Goal: Transaction & Acquisition: Purchase product/service

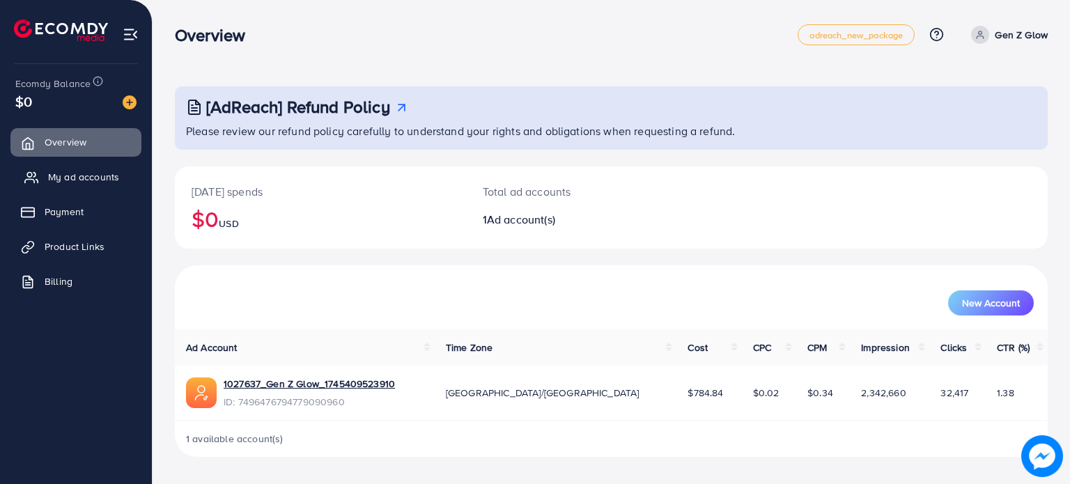
click at [100, 176] on span "My ad accounts" at bounding box center [83, 177] width 71 height 14
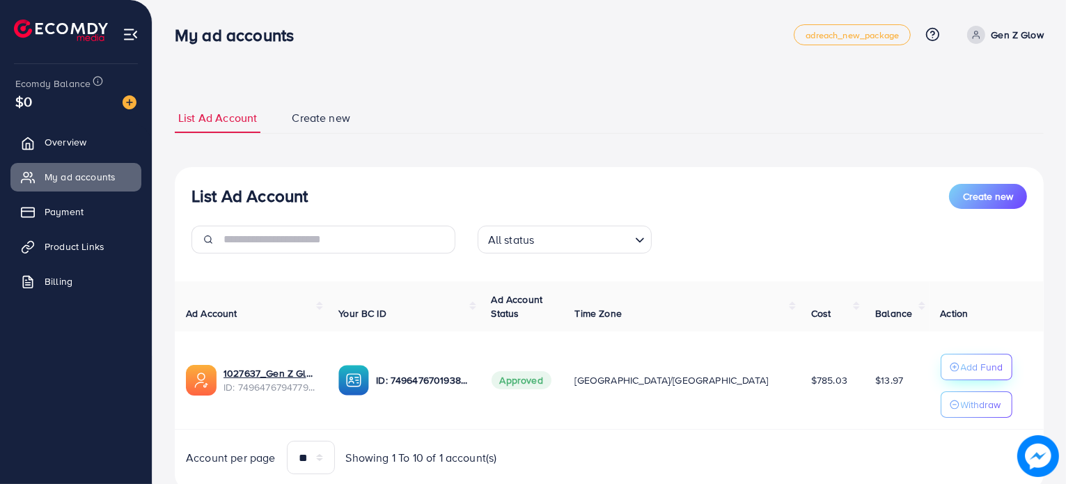
click at [961, 367] on p "Add Fund" at bounding box center [982, 367] width 42 height 17
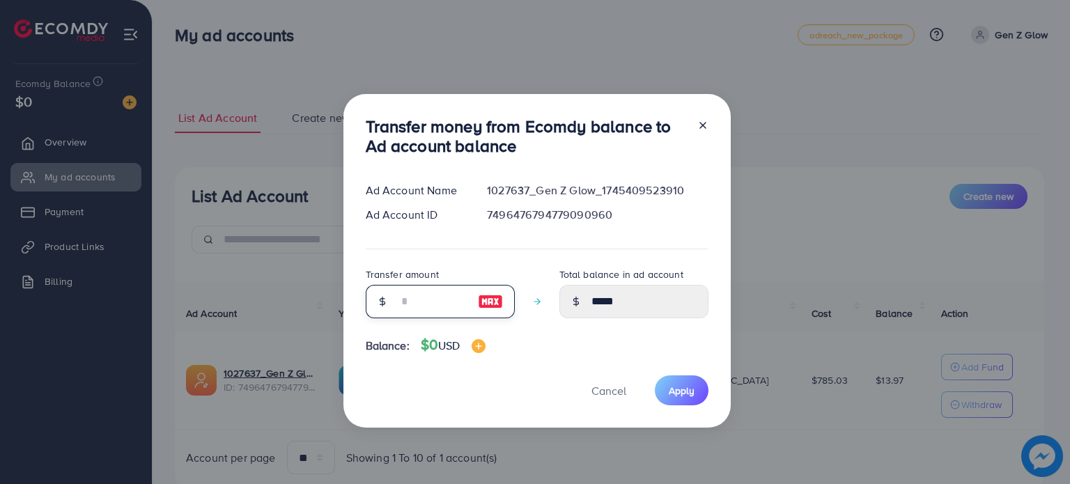
click at [447, 305] on input "number" at bounding box center [433, 301] width 70 height 33
click at [701, 130] on div at bounding box center [697, 139] width 22 height 46
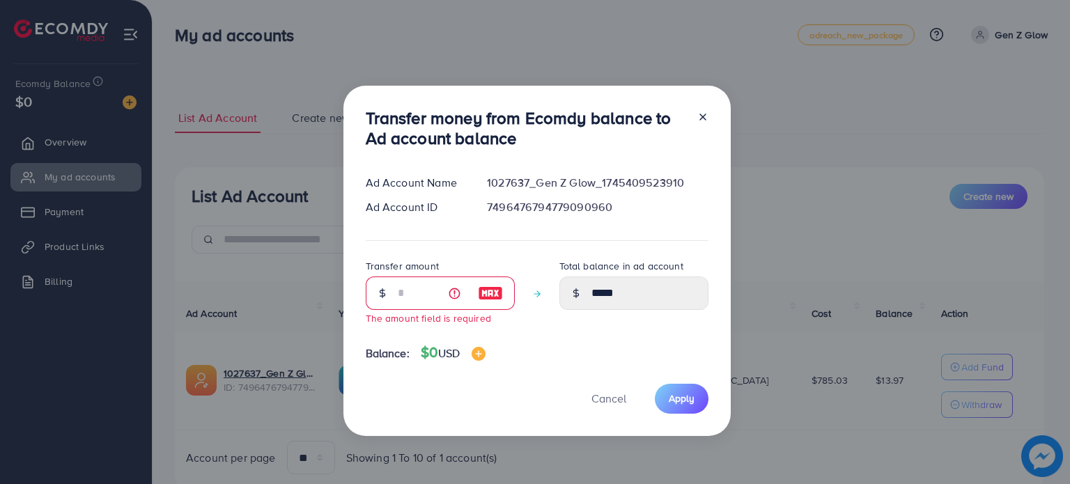
click at [708, 114] on div "Transfer money from Ecomdy balance to Ad account balance Ad Account Name 102763…" at bounding box center [536, 261] width 387 height 350
click at [701, 118] on icon at bounding box center [702, 116] width 11 height 11
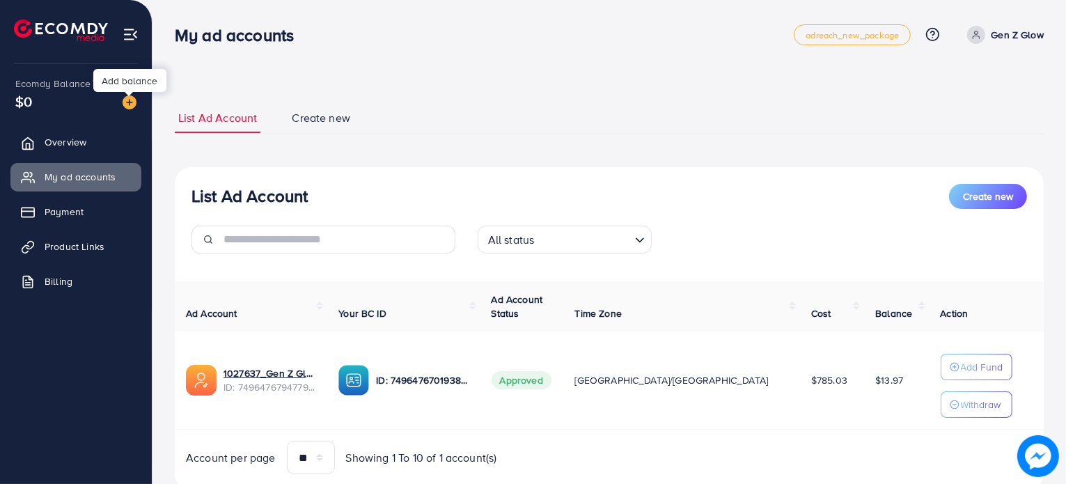
click at [125, 96] on div at bounding box center [129, 94] width 9 height 4
click at [130, 97] on img at bounding box center [130, 102] width 14 height 14
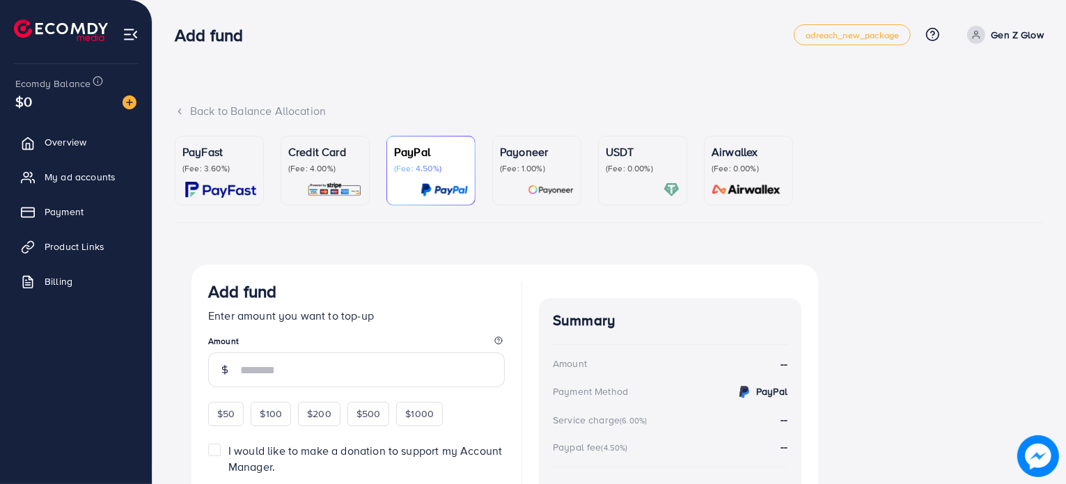
scroll to position [70, 0]
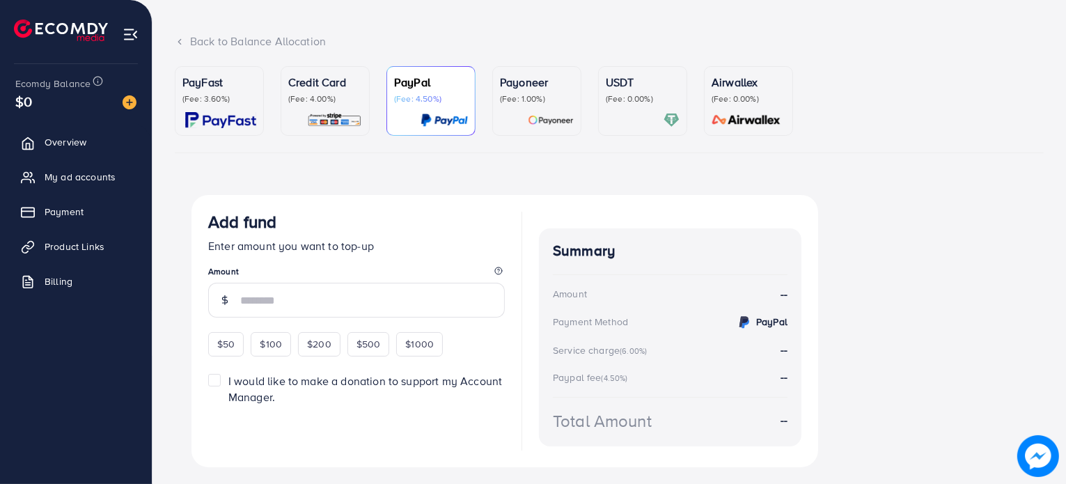
click at [641, 106] on div "USDT (Fee: 0.00%)" at bounding box center [643, 101] width 74 height 54
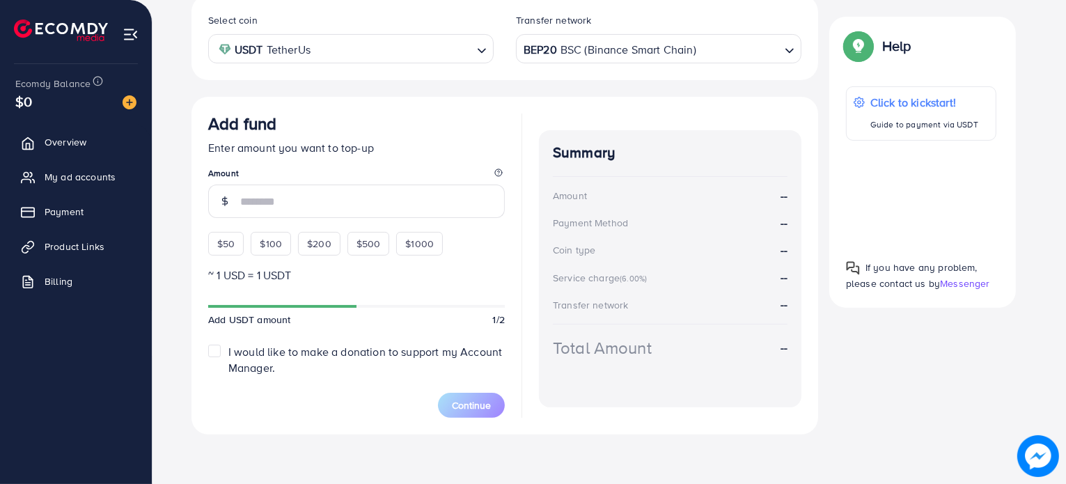
scroll to position [200, 0]
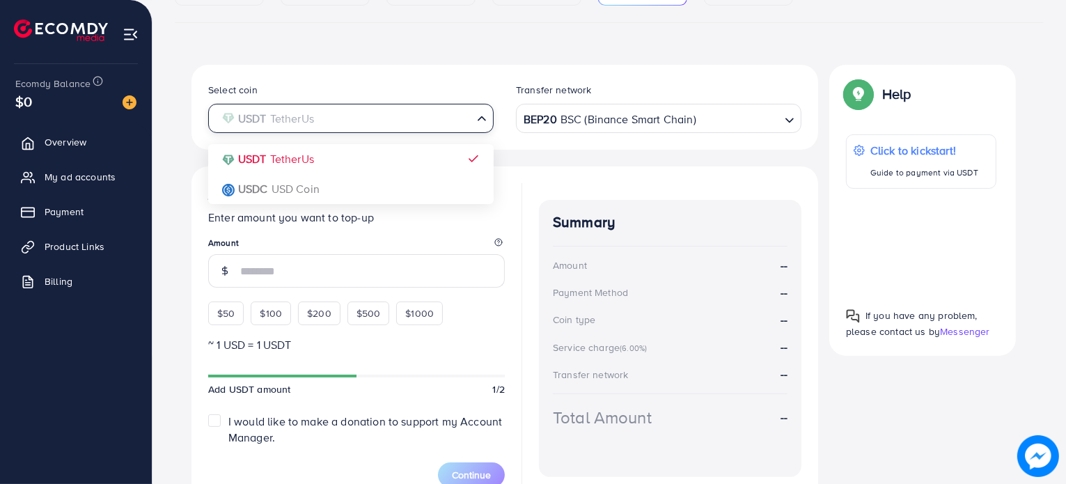
click at [334, 113] on input "Search for option" at bounding box center [343, 119] width 257 height 22
click at [387, 68] on div "Select coin USDT TetherUs Loading... USDT TetherUs USDC USD Coin Transfer netwo…" at bounding box center [505, 107] width 627 height 85
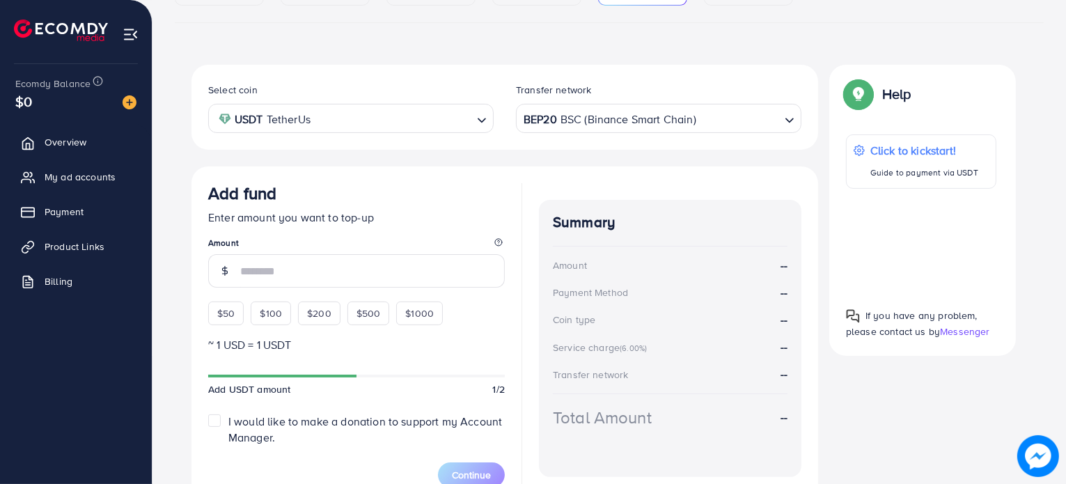
scroll to position [270, 0]
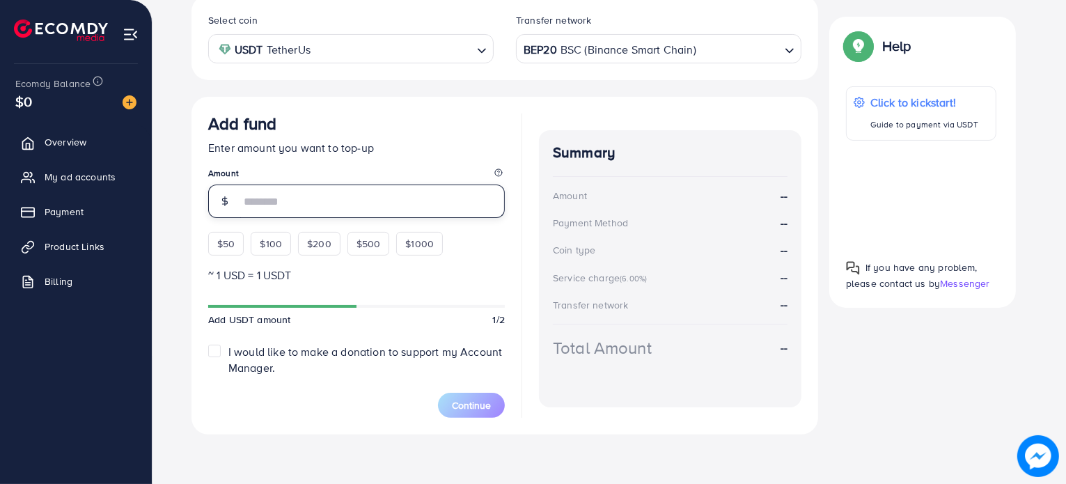
click at [263, 196] on input "number" at bounding box center [372, 201] width 265 height 33
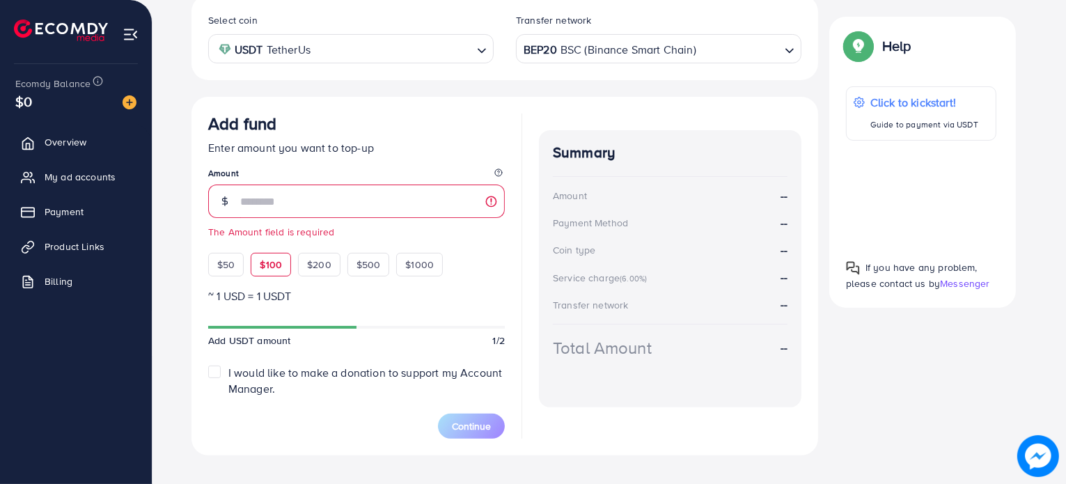
click at [264, 242] on div "Add fund Enter amount you want to top-up Amount The Amount field is required $5…" at bounding box center [356, 195] width 297 height 163
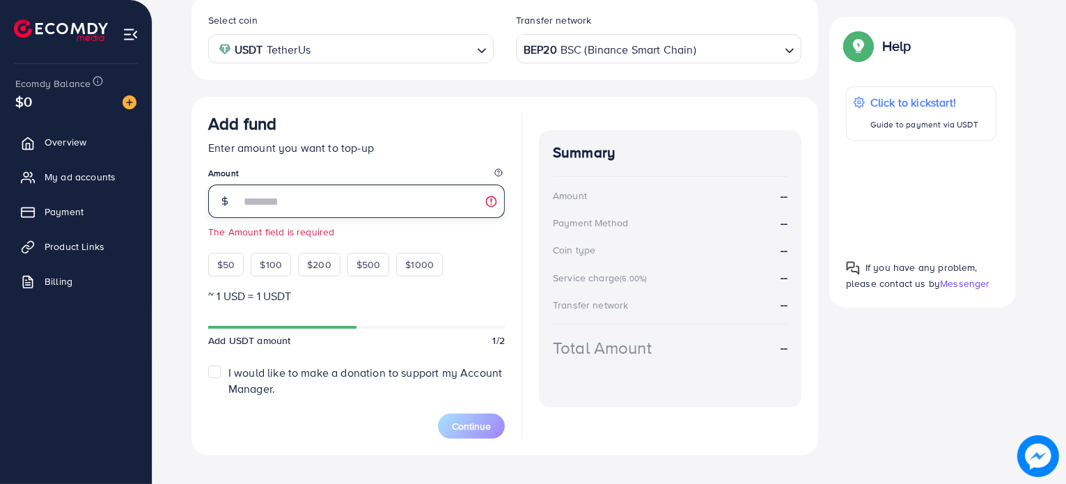
click at [274, 203] on input "number" at bounding box center [372, 201] width 265 height 33
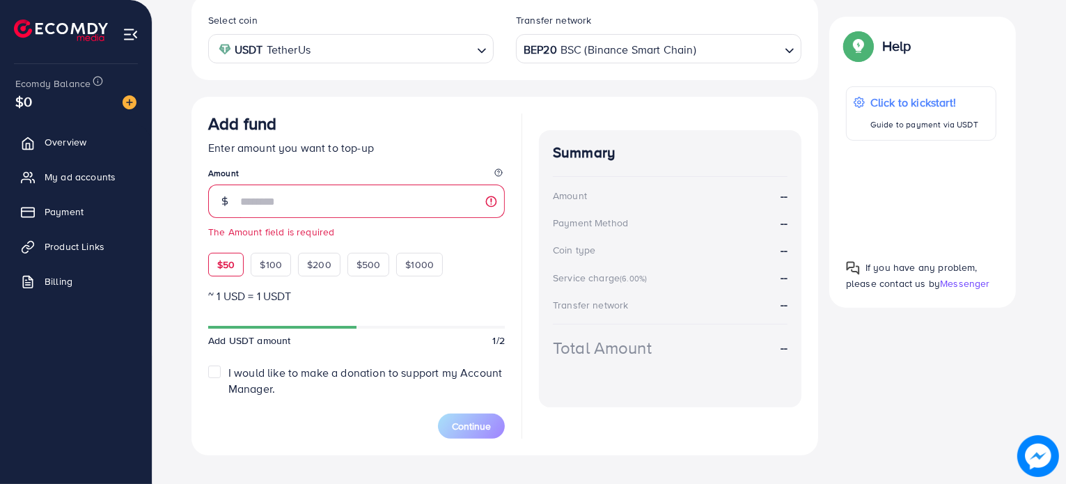
click at [230, 273] on div "$50" at bounding box center [226, 265] width 36 height 24
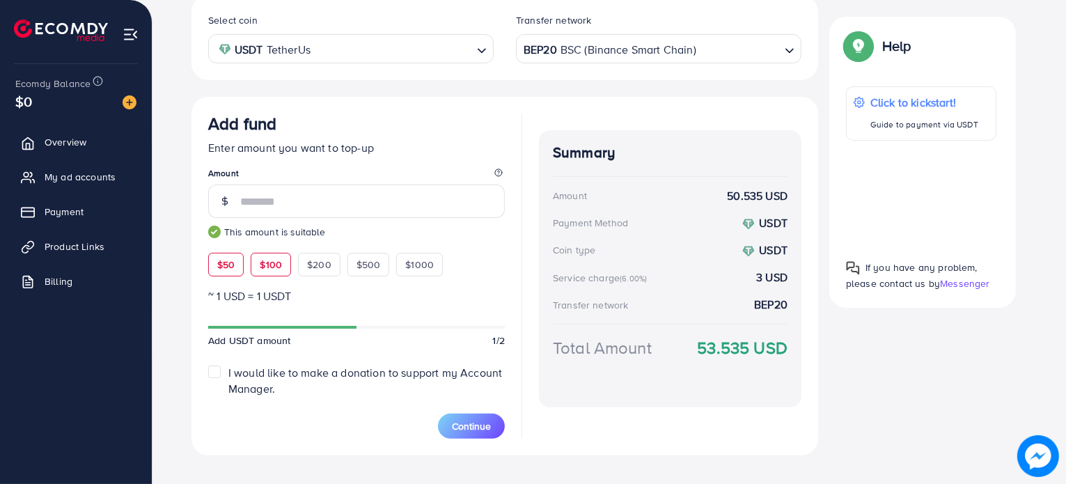
click at [273, 267] on span "$100" at bounding box center [271, 265] width 22 height 14
type input "***"
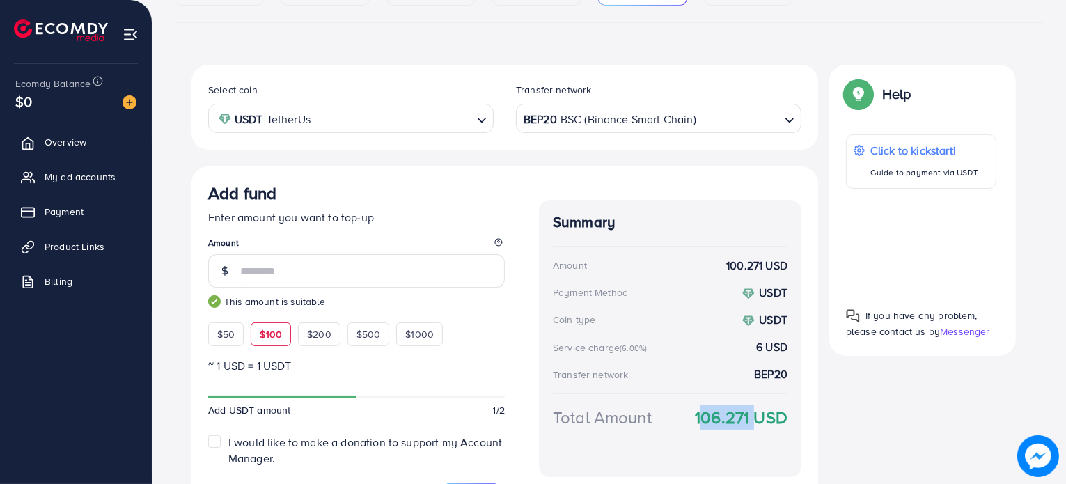
drag, startPoint x: 697, startPoint y: 420, endPoint x: 750, endPoint y: 419, distance: 52.3
click at [750, 419] on strong "106.271 USD" at bounding box center [741, 417] width 93 height 24
copy strong "106.271"
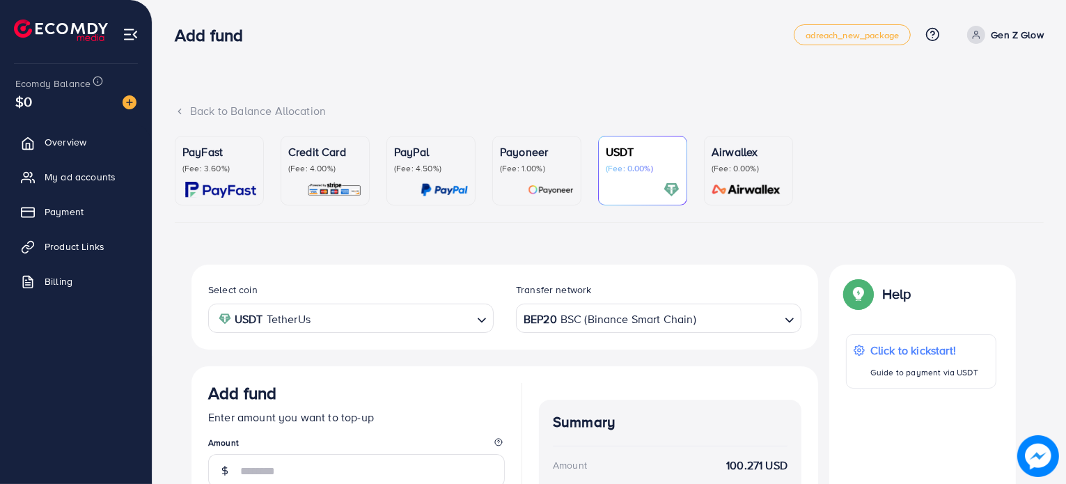
click at [320, 163] on p "(Fee: 4.00%)" at bounding box center [325, 168] width 74 height 11
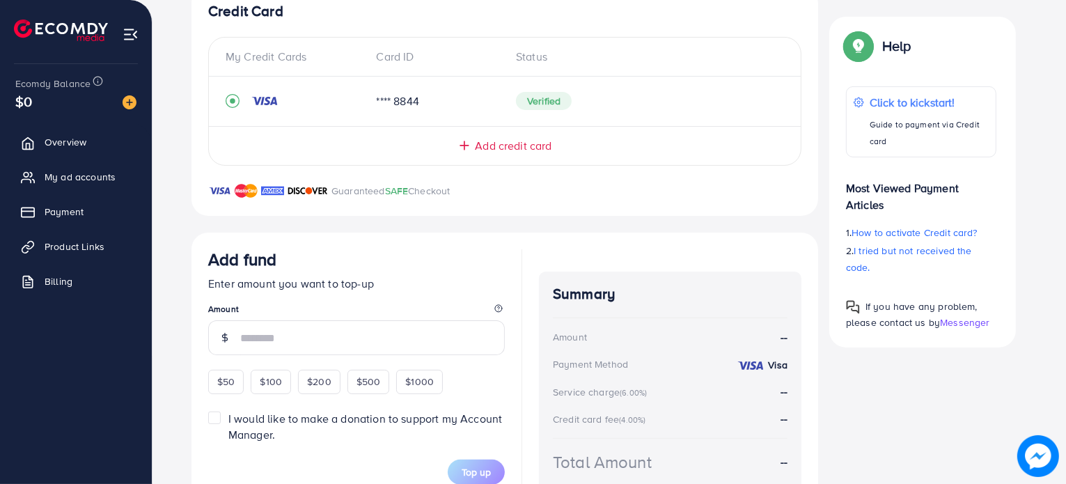
scroll to position [209, 0]
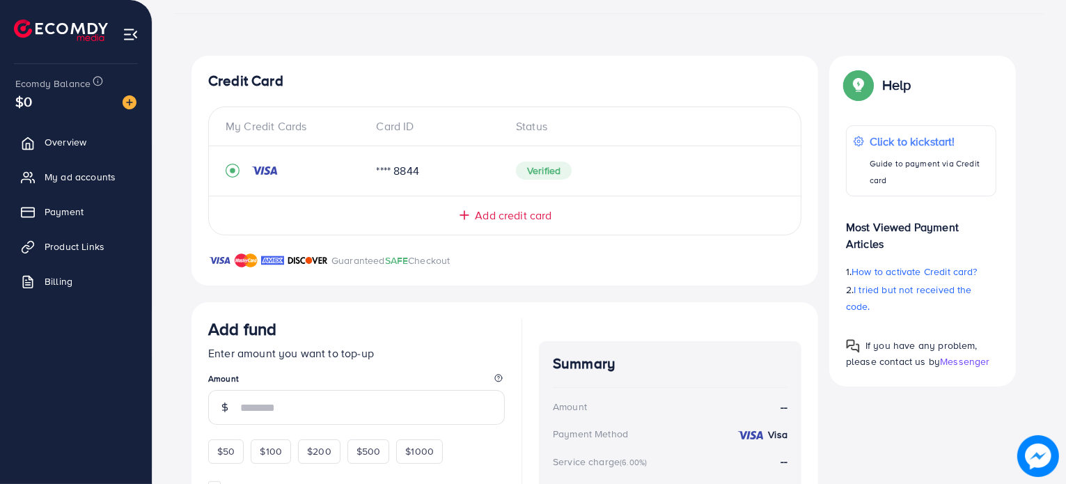
click at [516, 212] on span "Add credit card" at bounding box center [513, 216] width 77 height 16
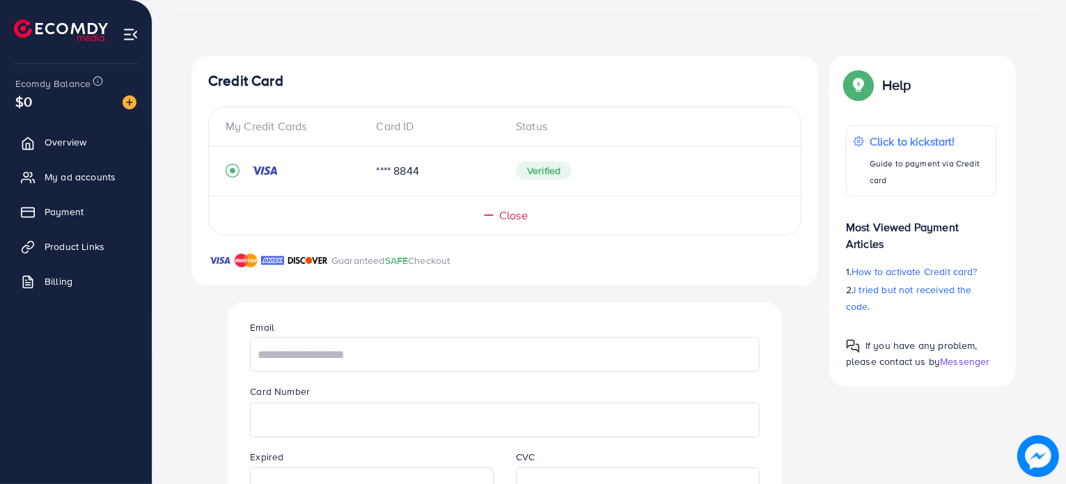
scroll to position [348, 0]
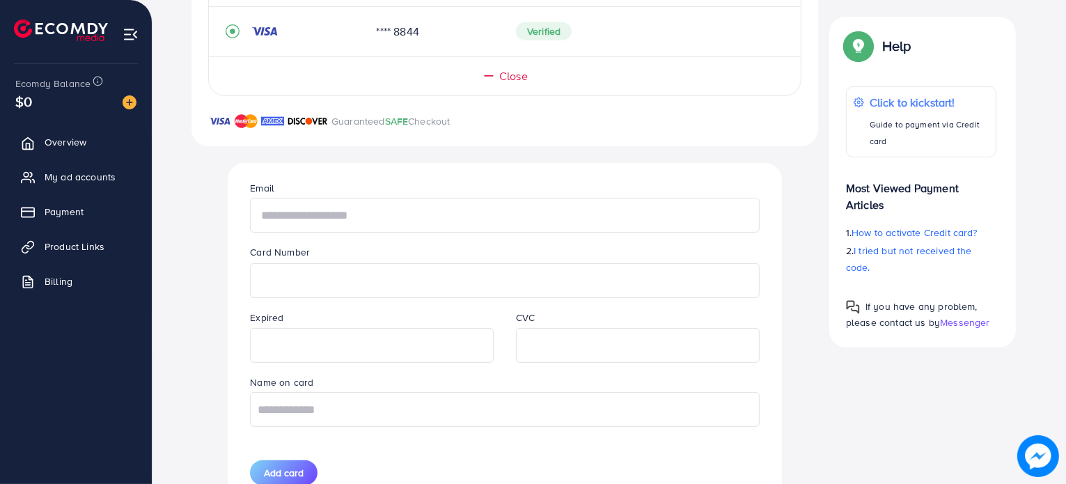
click at [390, 205] on input "text" at bounding box center [504, 215] width 509 height 35
type input "*"
type input "**********"
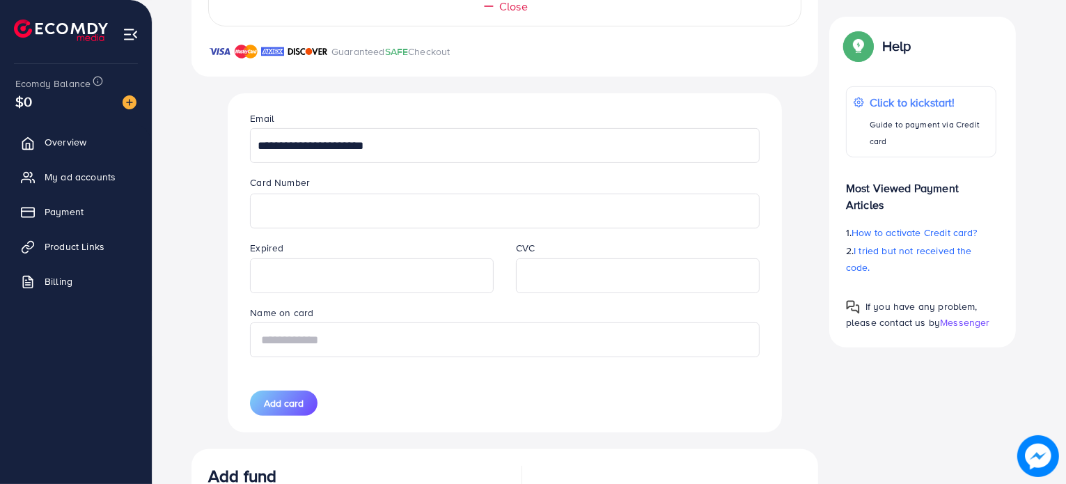
click at [355, 343] on input "text" at bounding box center [504, 340] width 509 height 35
type input "**********"
click at [278, 400] on span "Add card" at bounding box center [284, 403] width 40 height 14
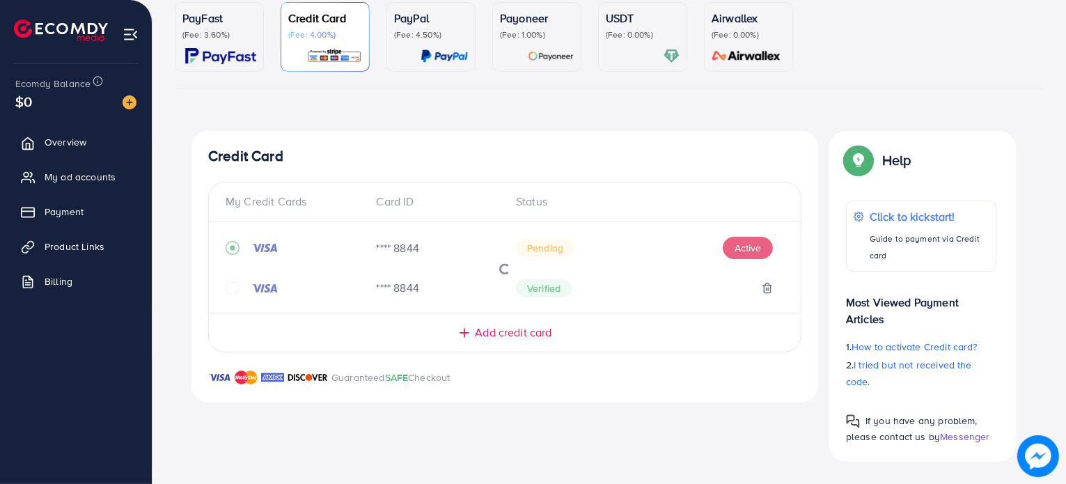
scroll to position [133, 0]
click at [231, 288] on icon "circle" at bounding box center [233, 289] width 14 height 14
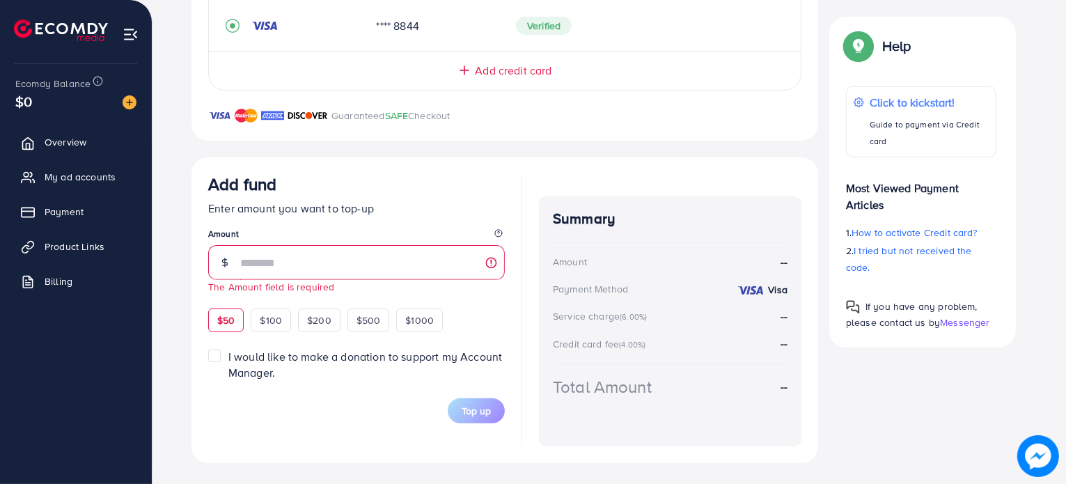
click at [228, 306] on div "$50 $100 $200 $500 $1000" at bounding box center [351, 318] width 286 height 27
click at [224, 317] on span "$50" at bounding box center [225, 320] width 17 height 14
type input "**"
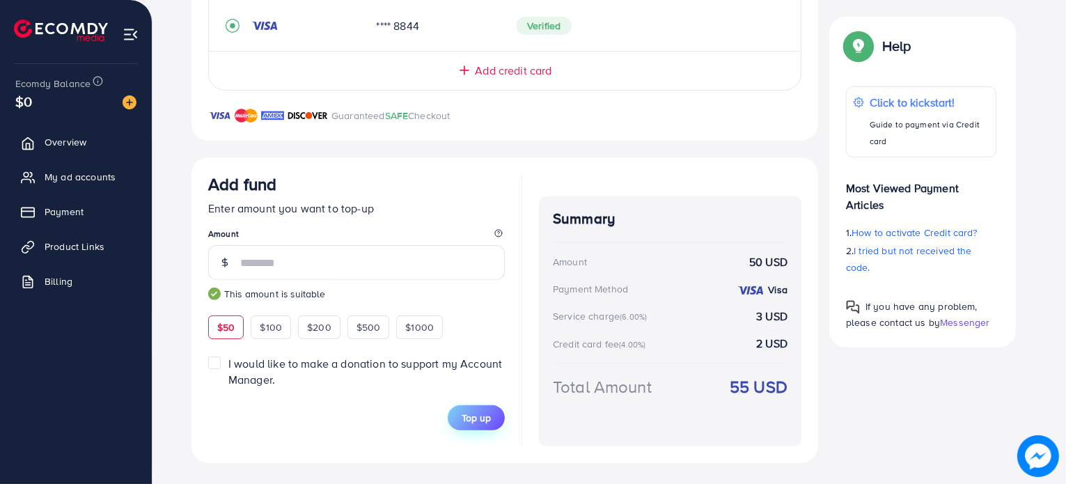
click at [466, 411] on span "Top up" at bounding box center [476, 418] width 29 height 14
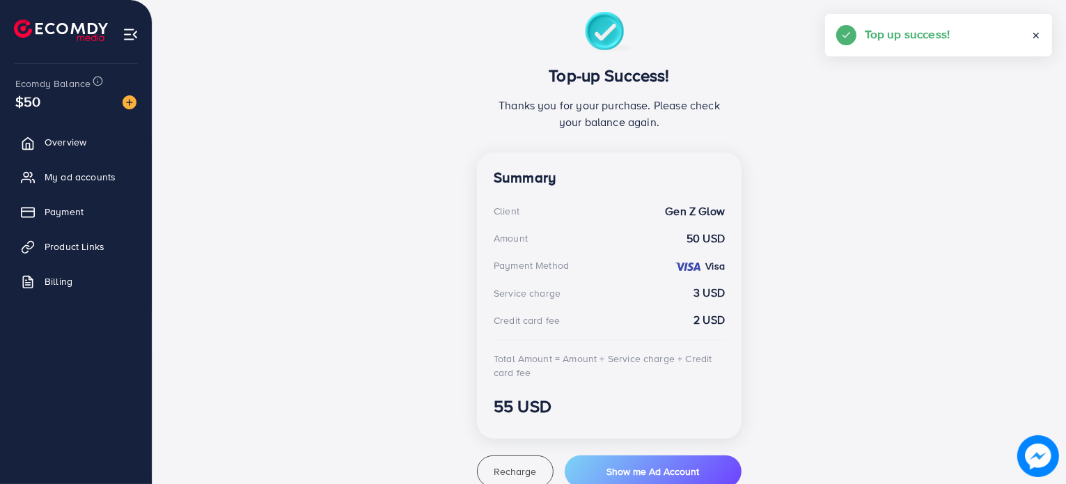
scroll to position [289, 0]
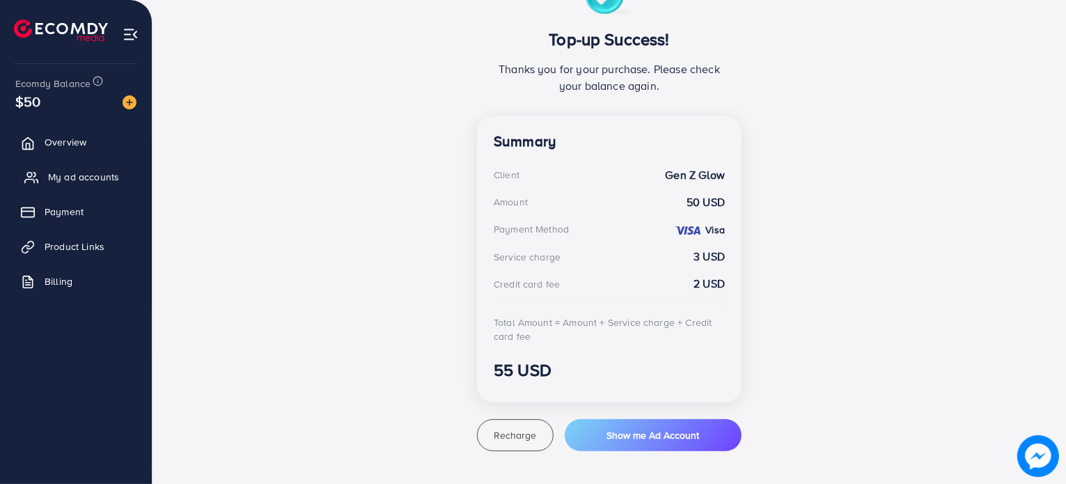
click at [84, 172] on span "My ad accounts" at bounding box center [83, 177] width 71 height 14
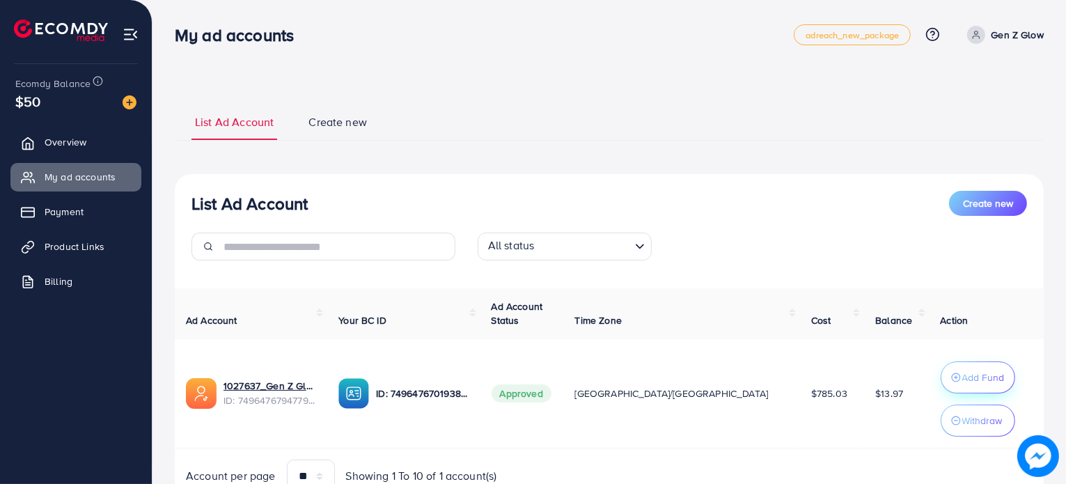
click at [963, 373] on p "Add Fund" at bounding box center [984, 377] width 42 height 17
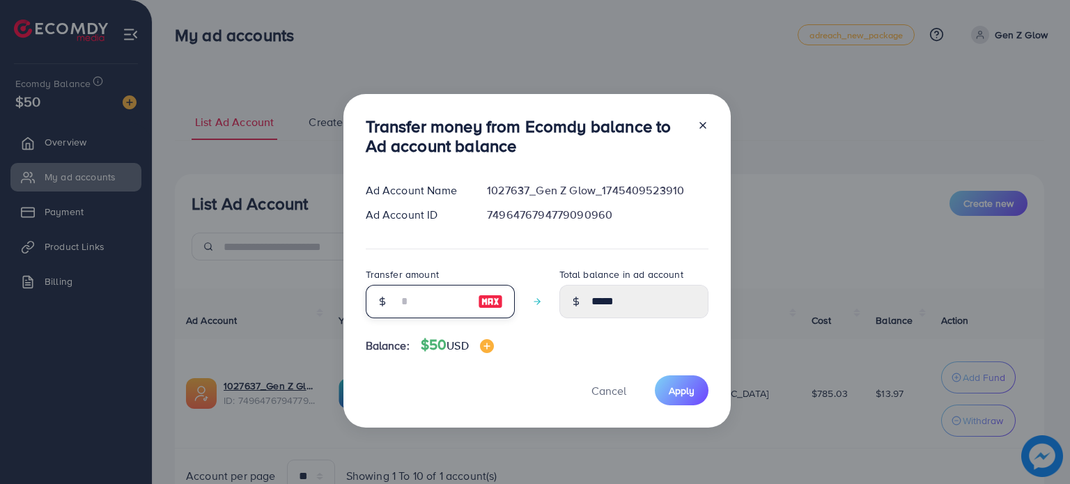
click at [426, 297] on input "number" at bounding box center [433, 301] width 70 height 33
type input "*"
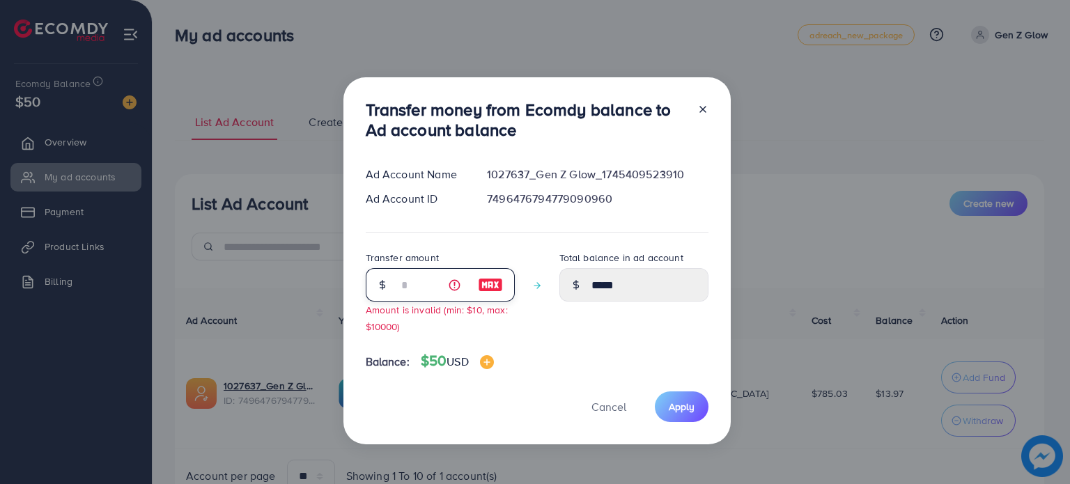
type input "*****"
type input "**"
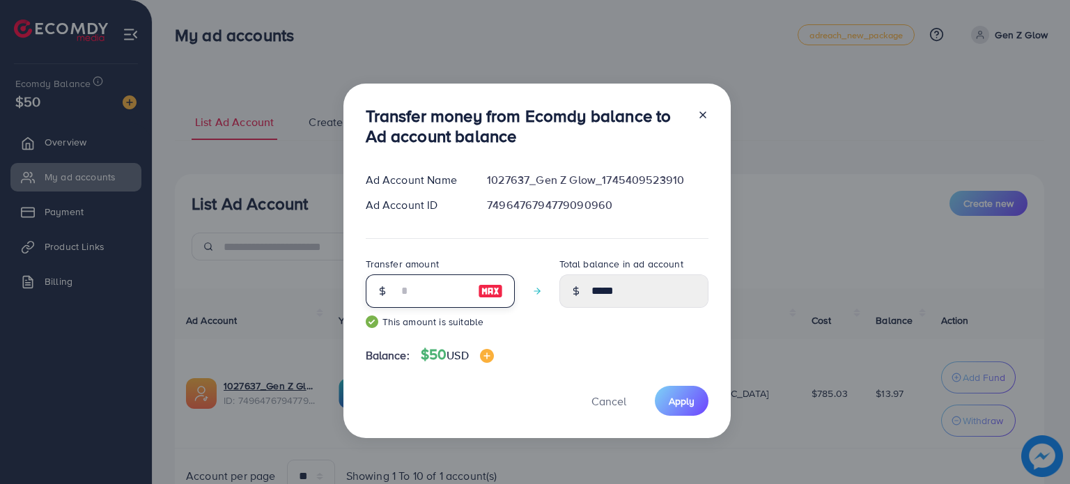
type input "*****"
type input "**"
click at [689, 404] on span "Apply" at bounding box center [682, 401] width 26 height 14
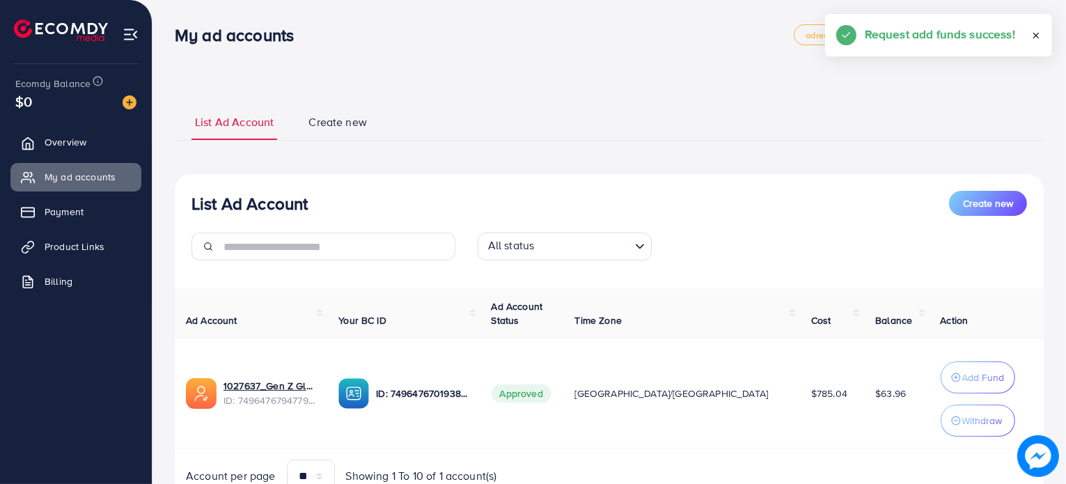
scroll to position [63, 0]
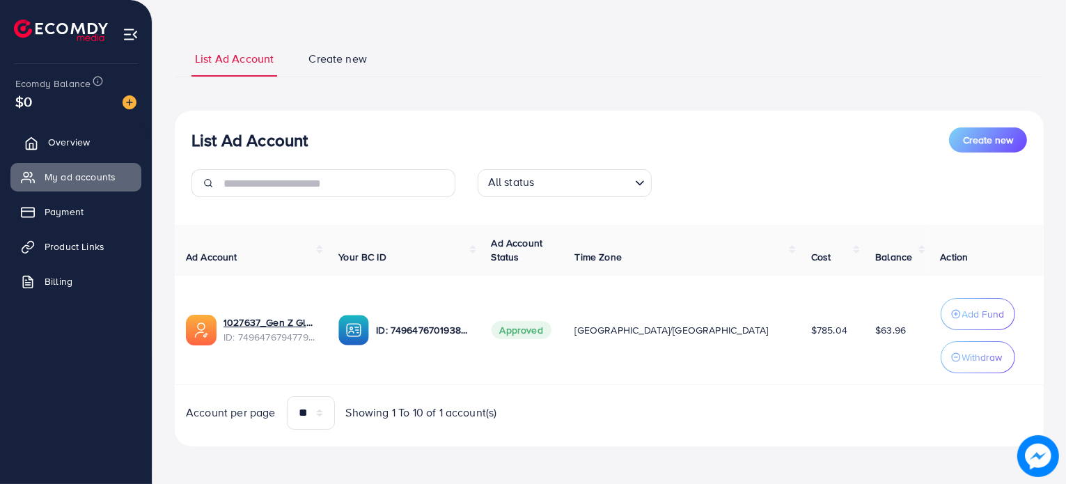
click at [78, 144] on span "Overview" at bounding box center [69, 142] width 42 height 14
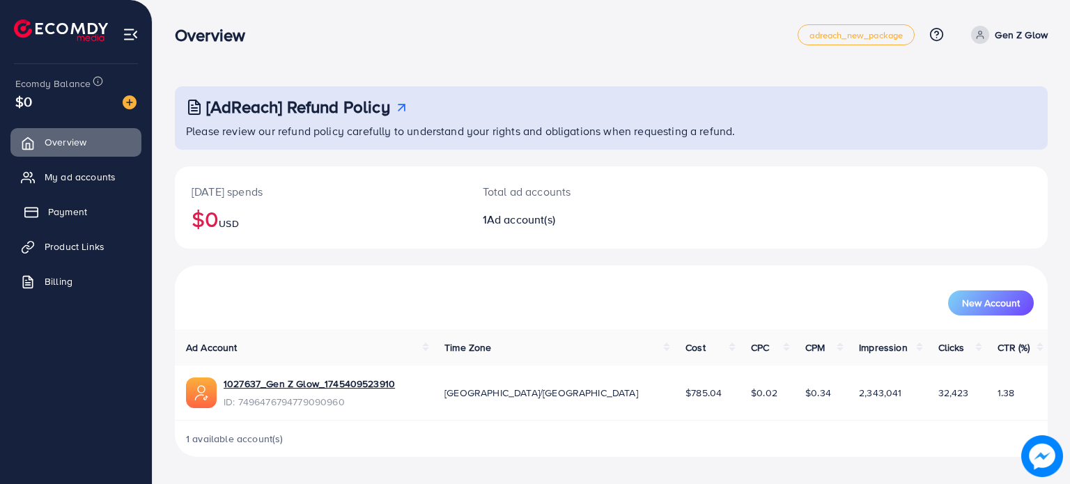
click at [78, 206] on span "Payment" at bounding box center [67, 212] width 39 height 14
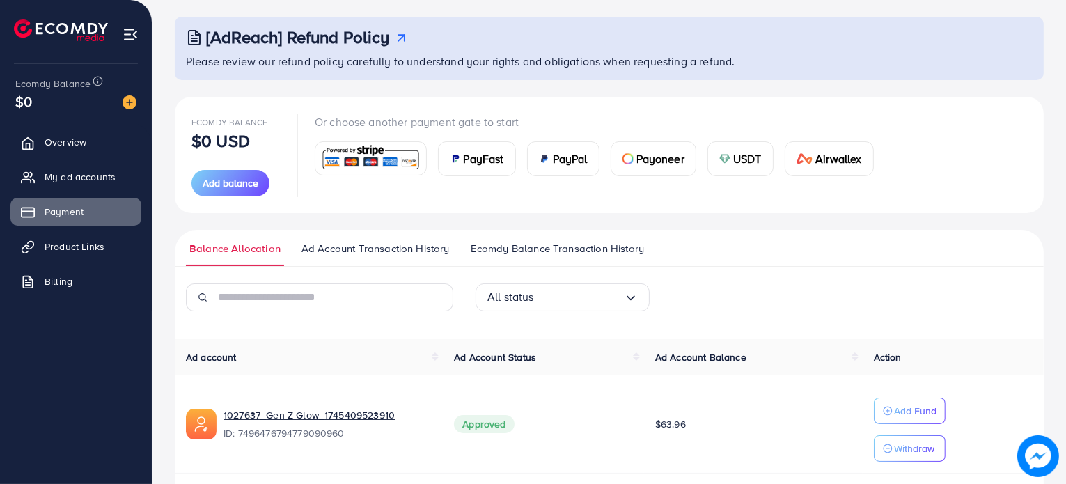
scroll to position [117, 0]
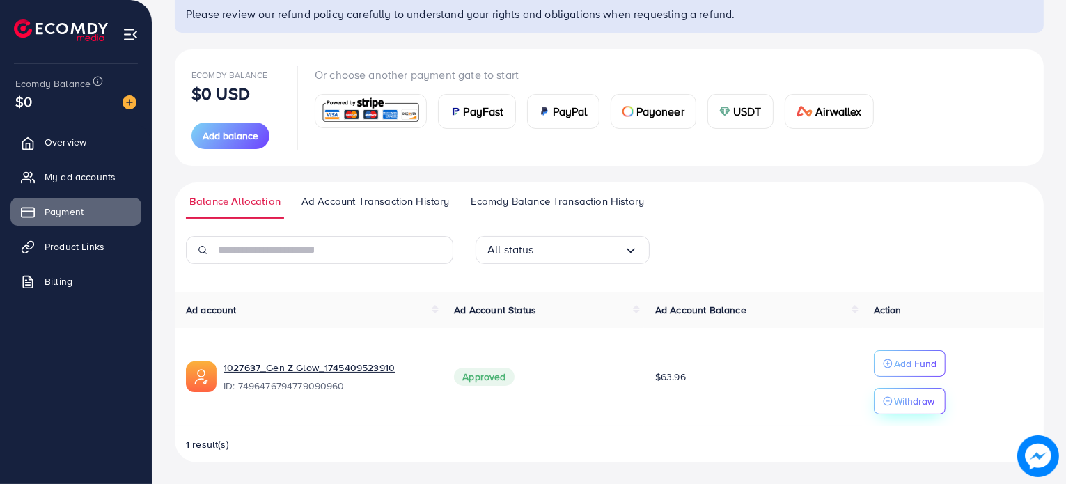
click at [911, 401] on p "Withdraw" at bounding box center [914, 401] width 40 height 17
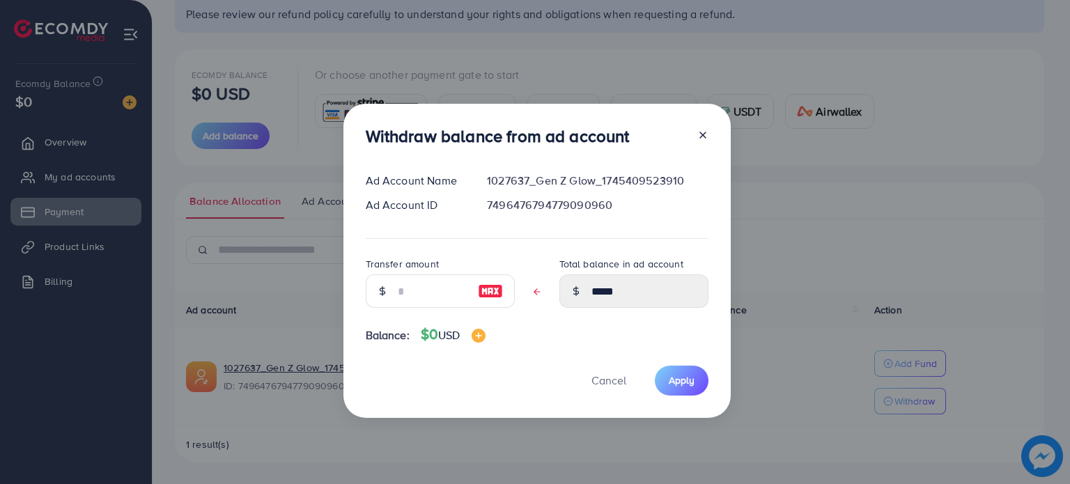
click at [700, 136] on line at bounding box center [703, 135] width 6 height 6
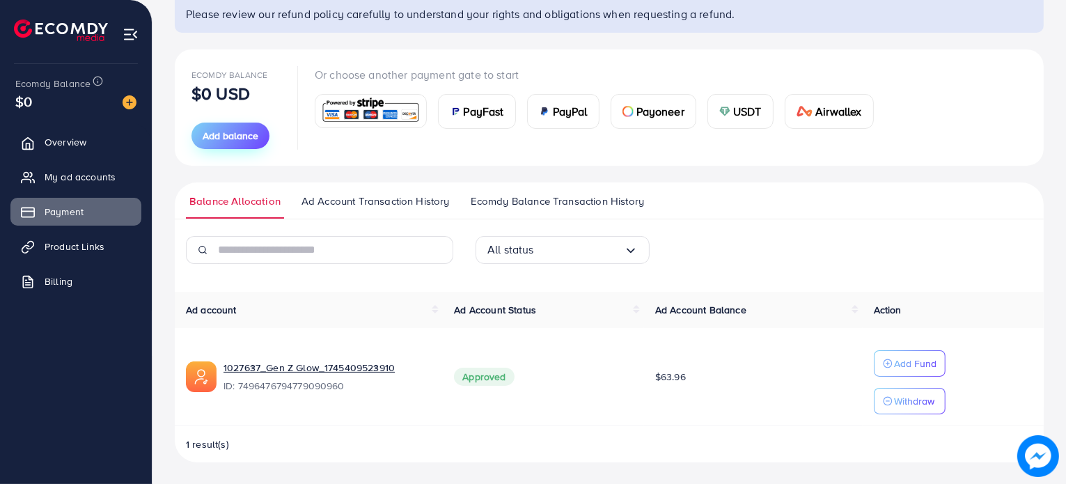
click at [223, 137] on span "Add balance" at bounding box center [231, 136] width 56 height 14
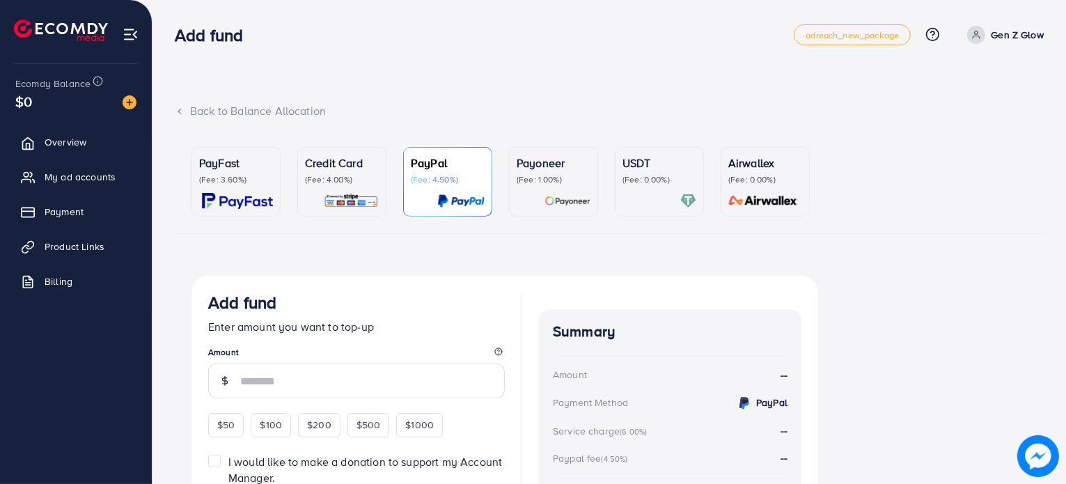
scroll to position [114, 0]
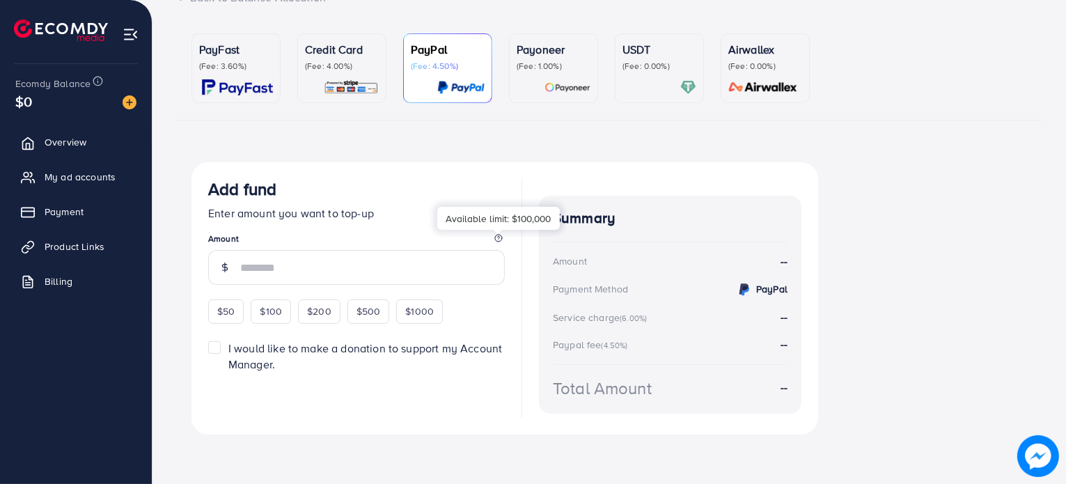
click at [501, 237] on icon at bounding box center [499, 238] width 8 height 8
click at [427, 303] on div "$1000" at bounding box center [419, 312] width 47 height 24
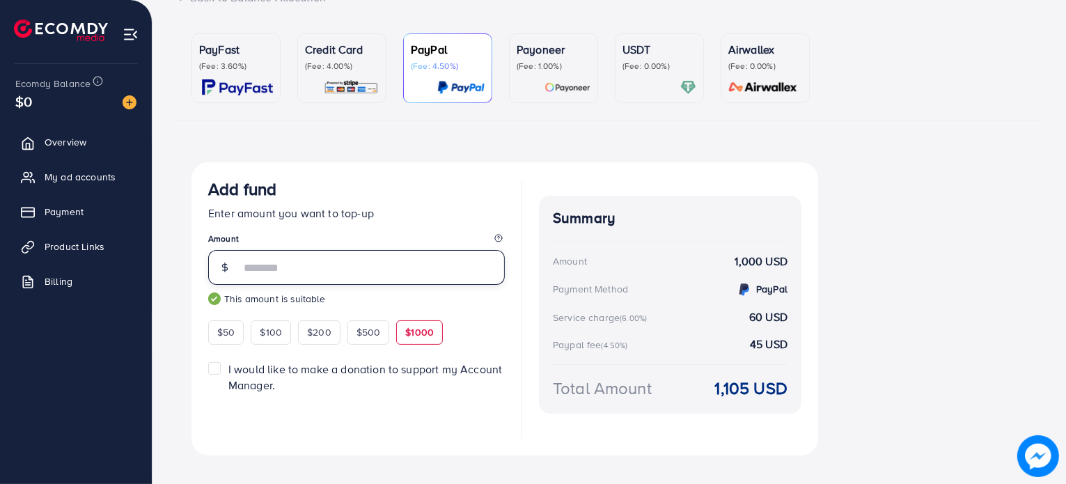
click at [384, 275] on input "****" at bounding box center [372, 267] width 265 height 35
type input "******"
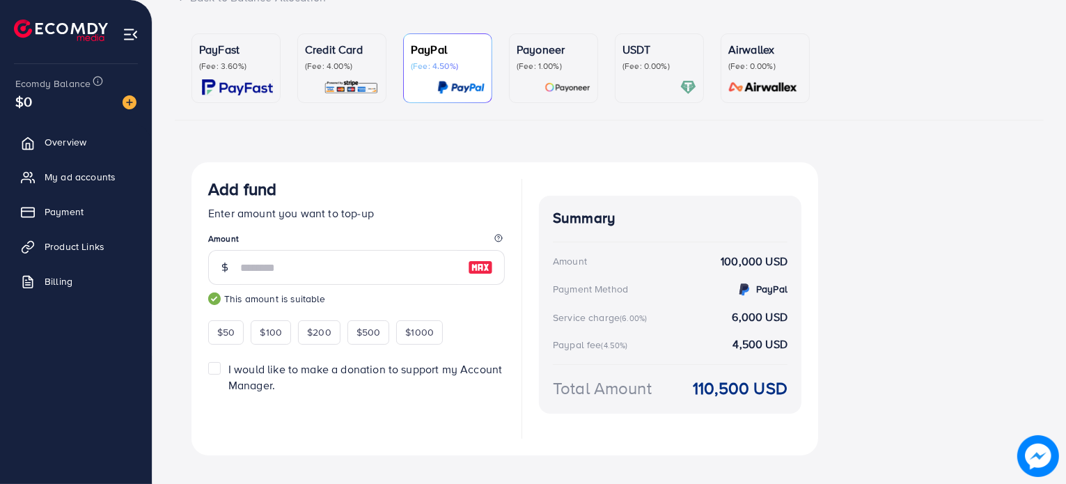
click at [631, 75] on div "USDT (Fee: 0.00%)" at bounding box center [660, 68] width 74 height 54
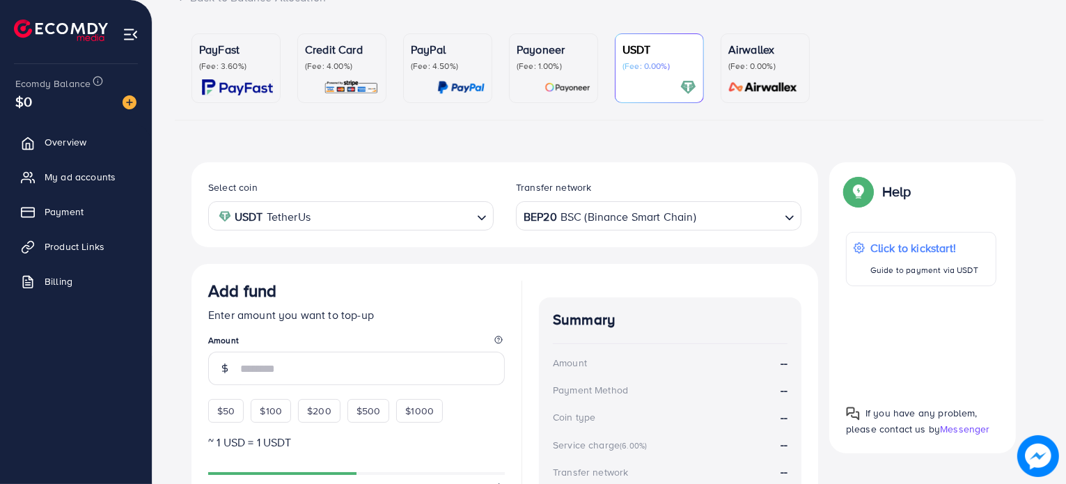
scroll to position [183, 0]
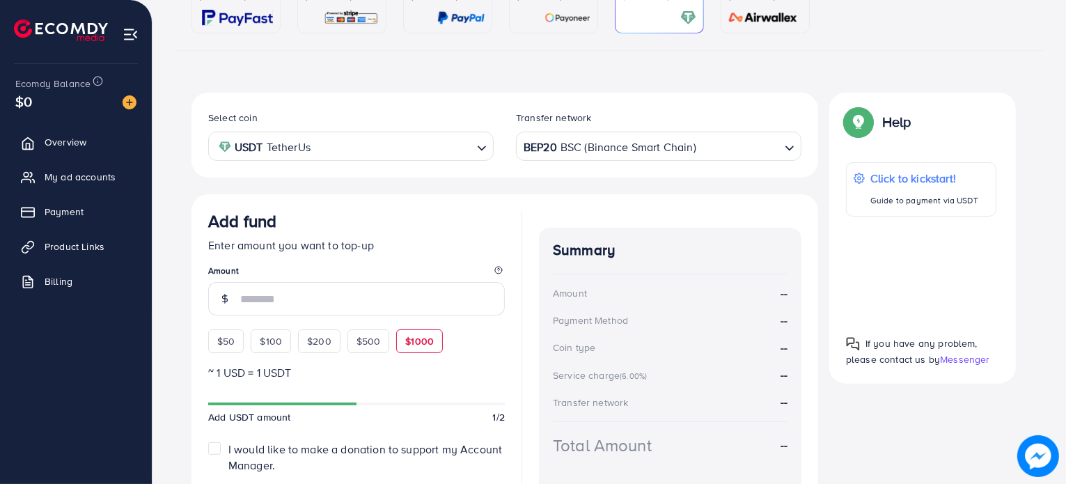
click at [401, 341] on div "$1000" at bounding box center [419, 341] width 47 height 24
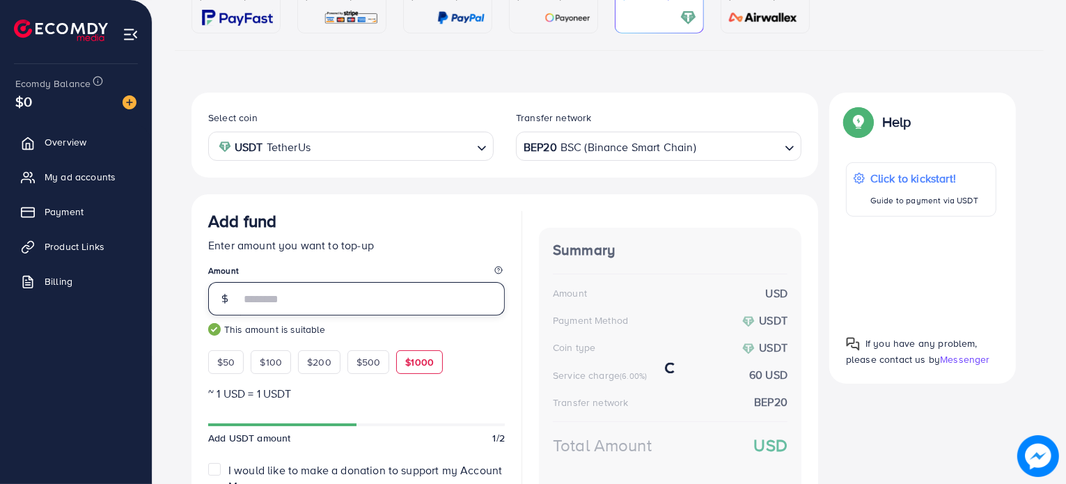
click at [382, 297] on input "****" at bounding box center [372, 298] width 265 height 33
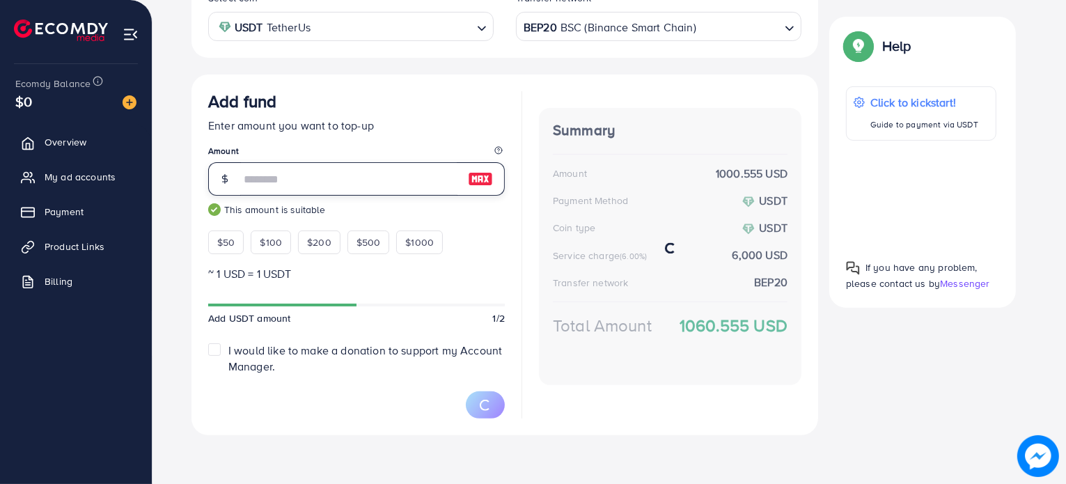
scroll to position [301, 0]
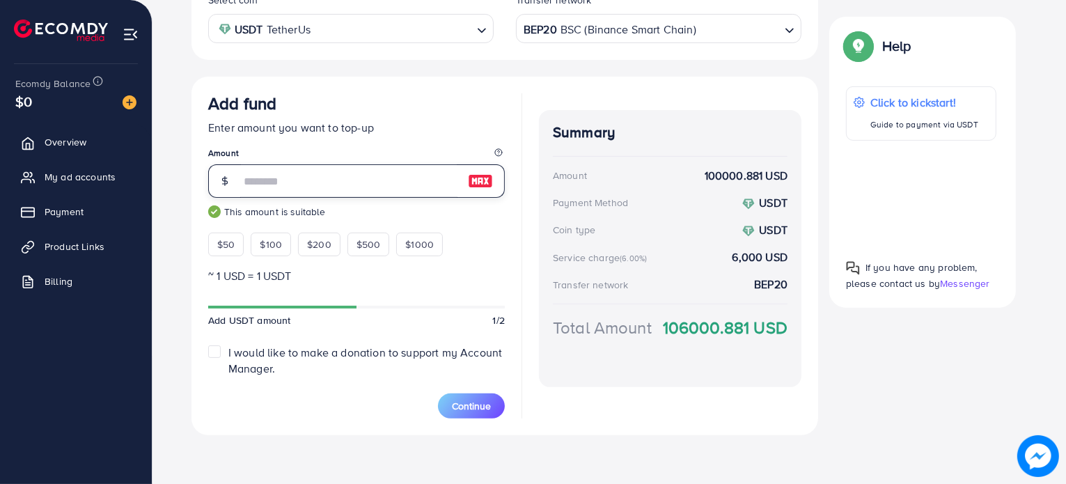
type input "******"
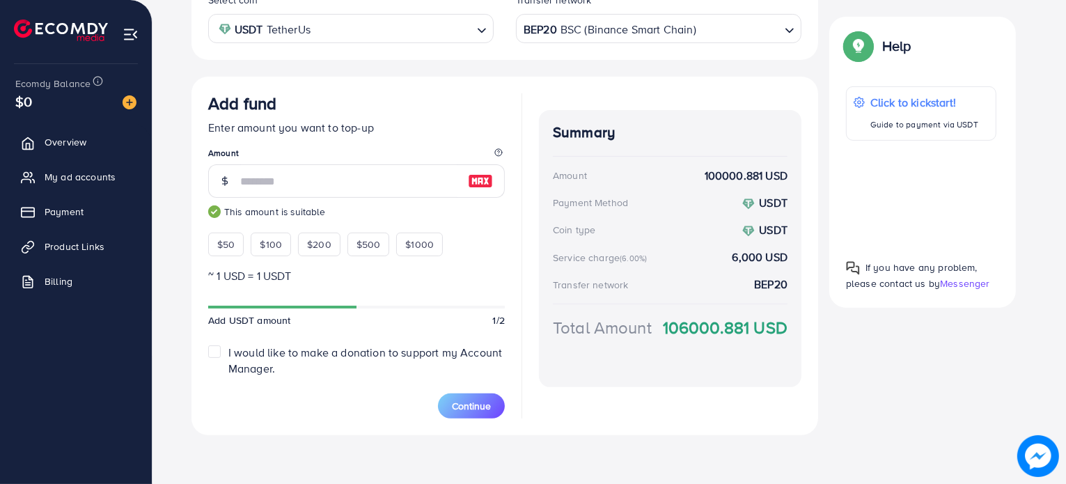
click at [228, 355] on label "I would like to make a donation to support my Account Manager." at bounding box center [366, 361] width 277 height 32
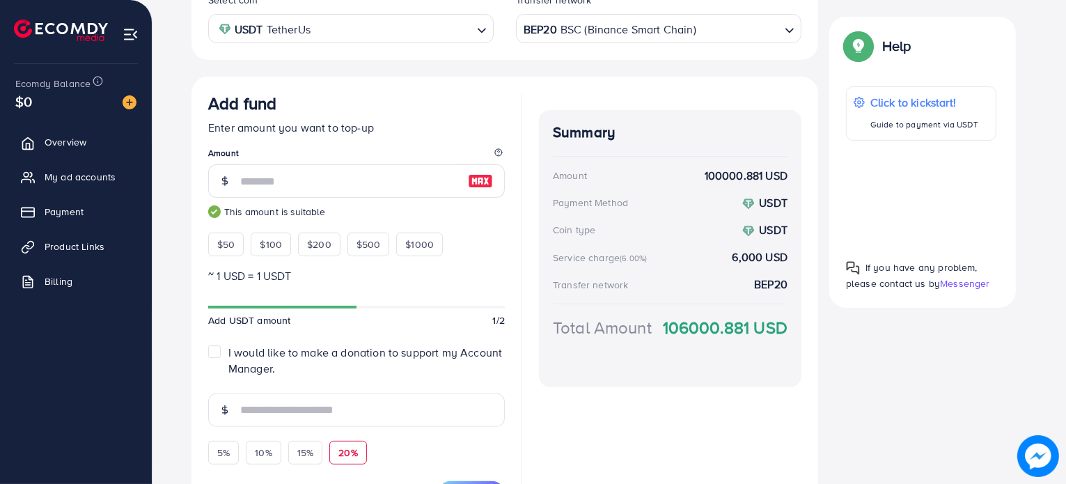
click at [336, 451] on div "20%" at bounding box center [347, 453] width 37 height 24
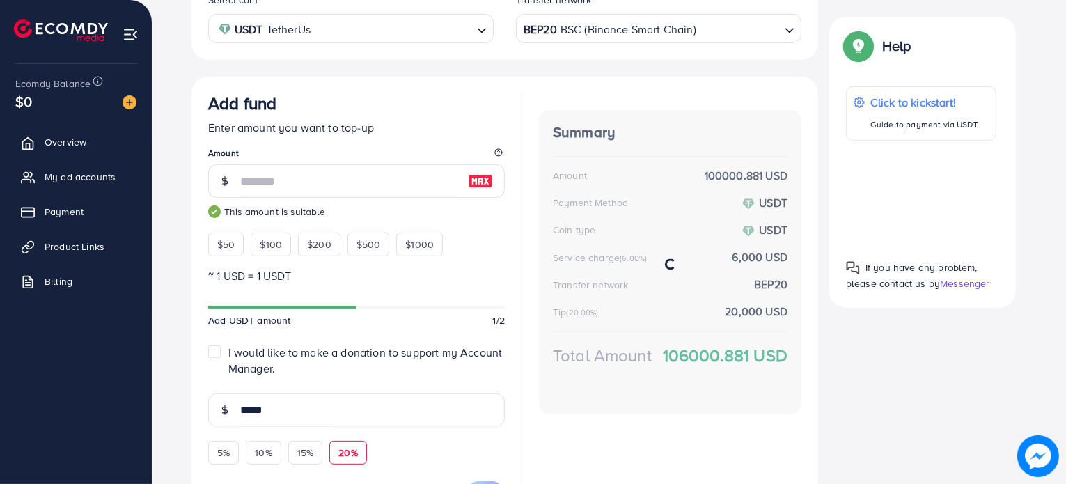
scroll to position [371, 0]
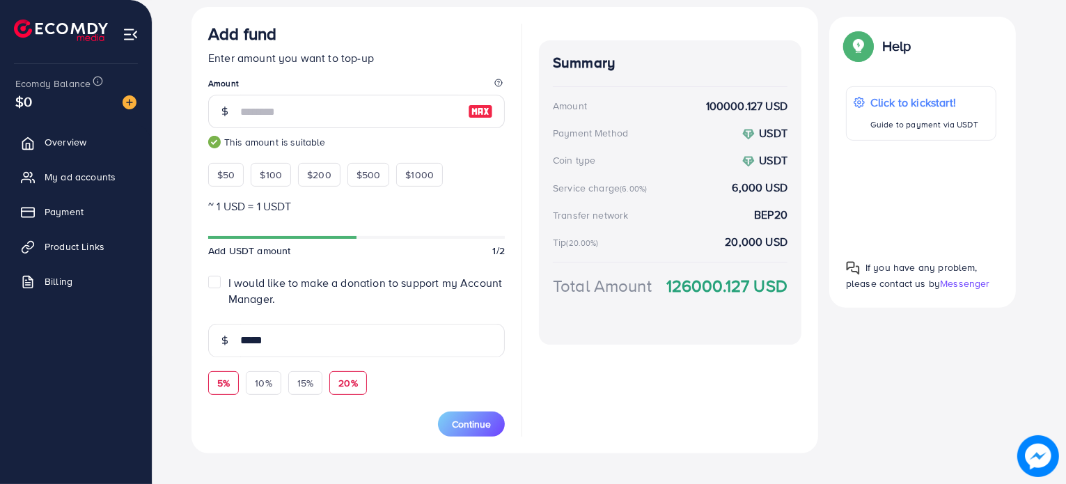
click at [221, 382] on span "5%" at bounding box center [223, 383] width 13 height 14
click at [208, 381] on div "5%" at bounding box center [223, 383] width 31 height 24
click at [228, 278] on label "I would like to make a donation to support my Account Manager." at bounding box center [366, 291] width 277 height 32
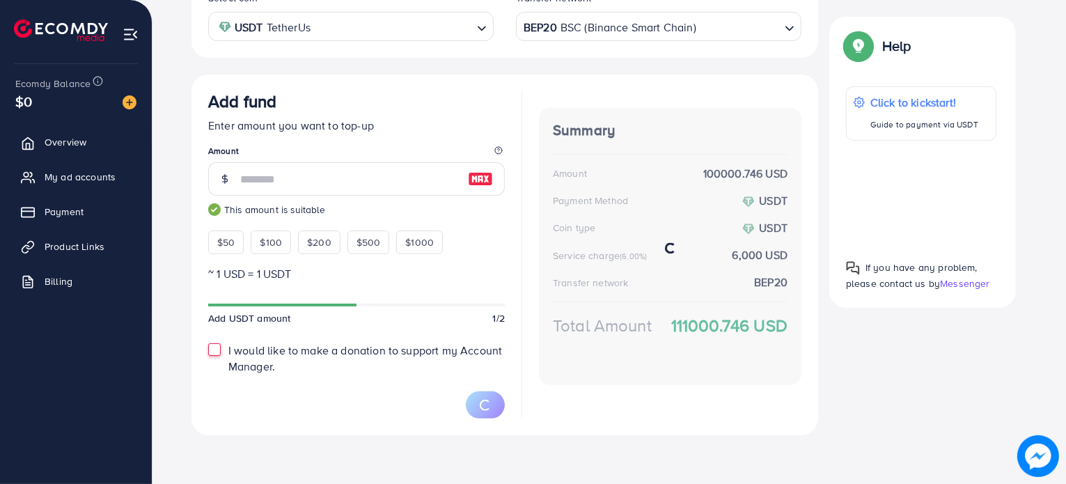
scroll to position [301, 0]
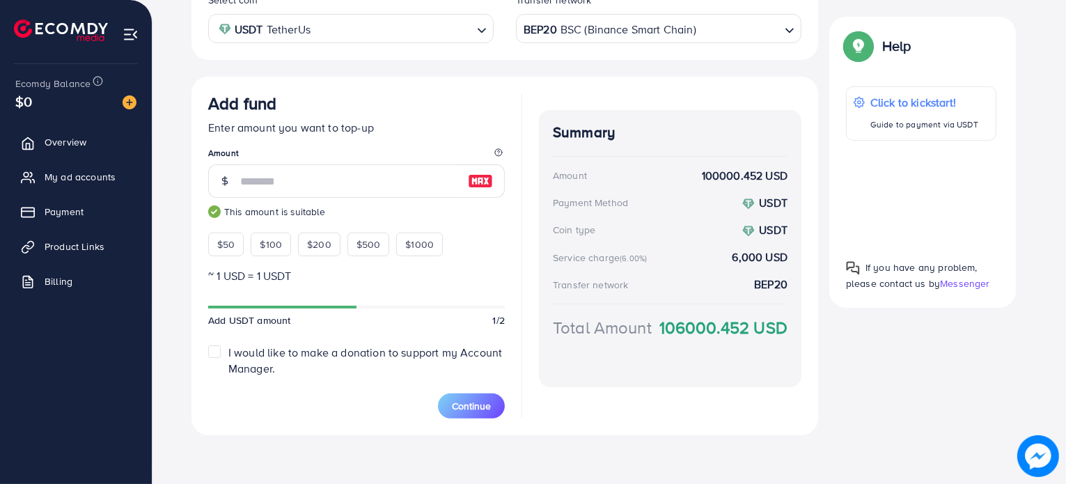
click at [228, 348] on label "I would like to make a donation to support my Account Manager." at bounding box center [366, 361] width 277 height 32
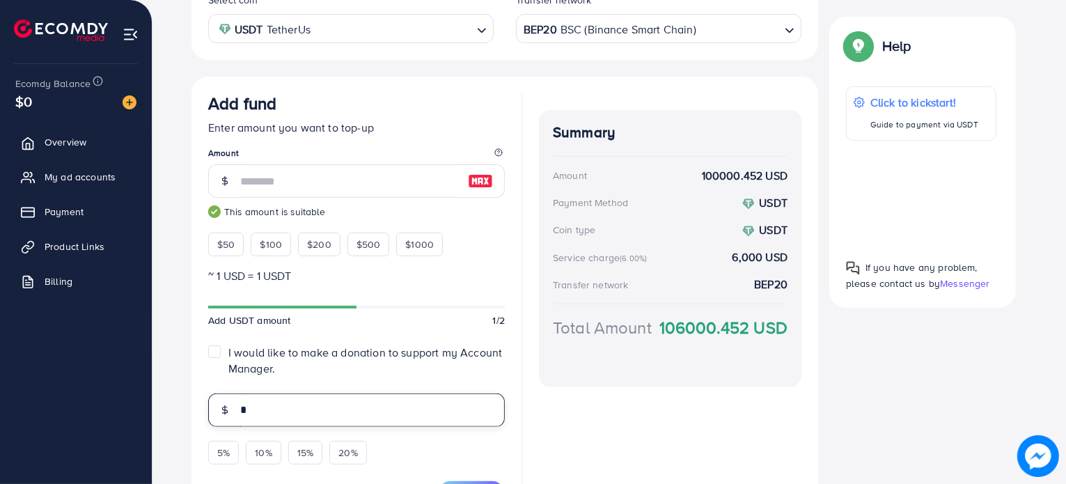
click at [244, 415] on input "*" at bounding box center [372, 410] width 265 height 33
type input "*"
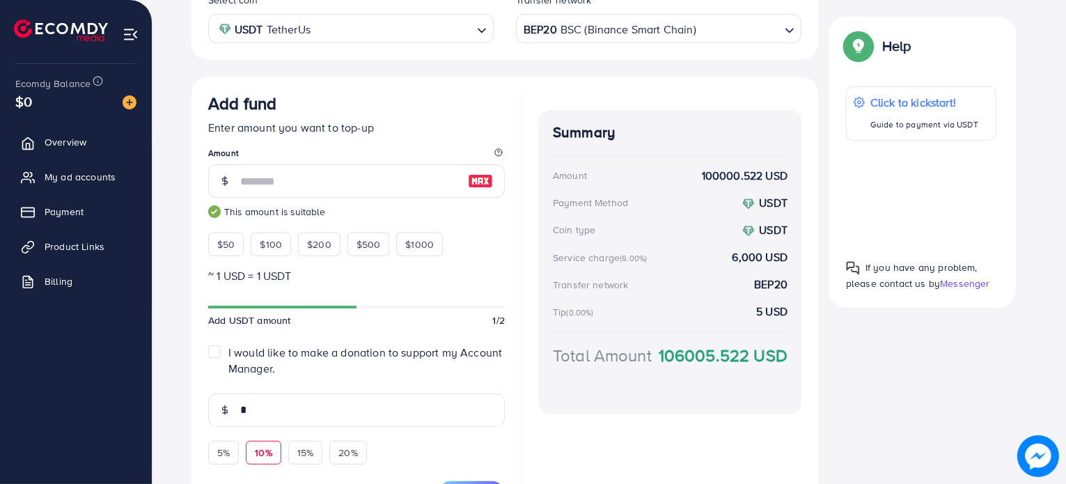
click at [258, 447] on span "10%" at bounding box center [263, 453] width 17 height 14
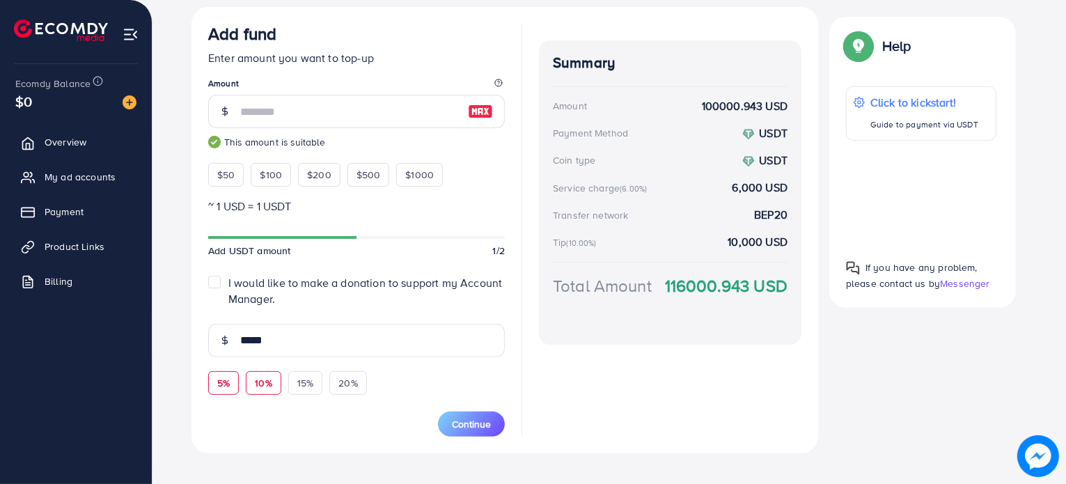
click at [223, 378] on span "5%" at bounding box center [223, 383] width 13 height 14
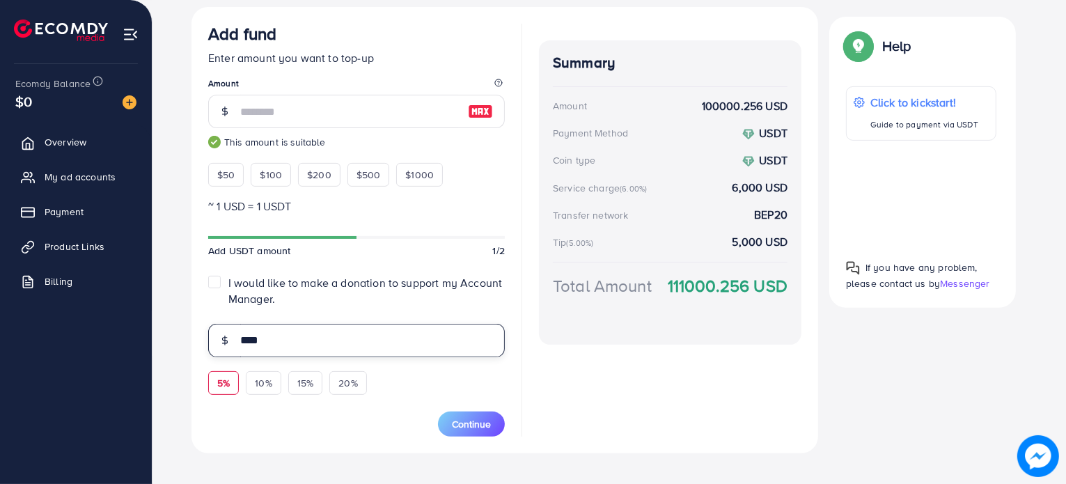
drag, startPoint x: 254, startPoint y: 341, endPoint x: 307, endPoint y: 343, distance: 53.0
click at [307, 343] on input "****" at bounding box center [372, 340] width 265 height 33
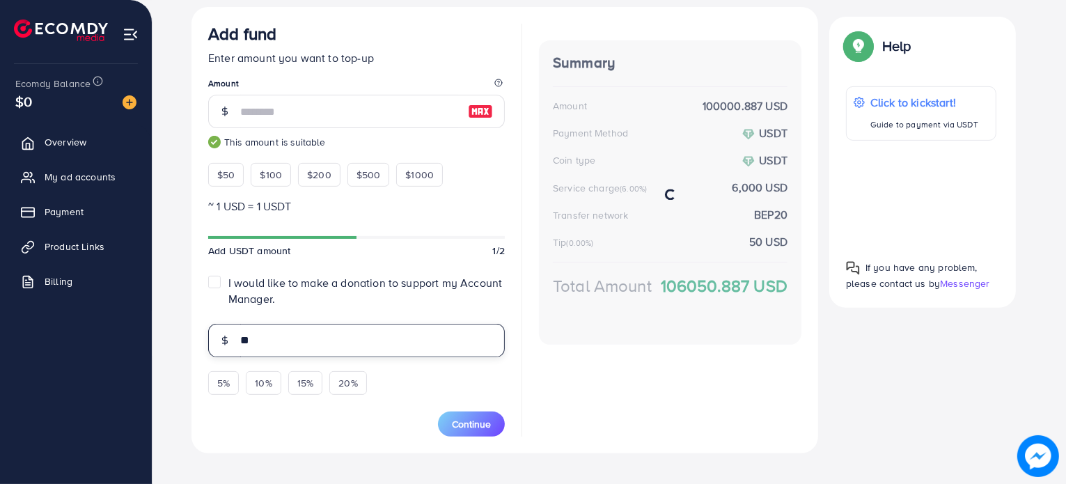
type input "**"
click at [190, 340] on div "Select coin USDT TetherUs Loading... Transfer network BEP20 BSC (Binance Smart …" at bounding box center [609, 184] width 869 height 559
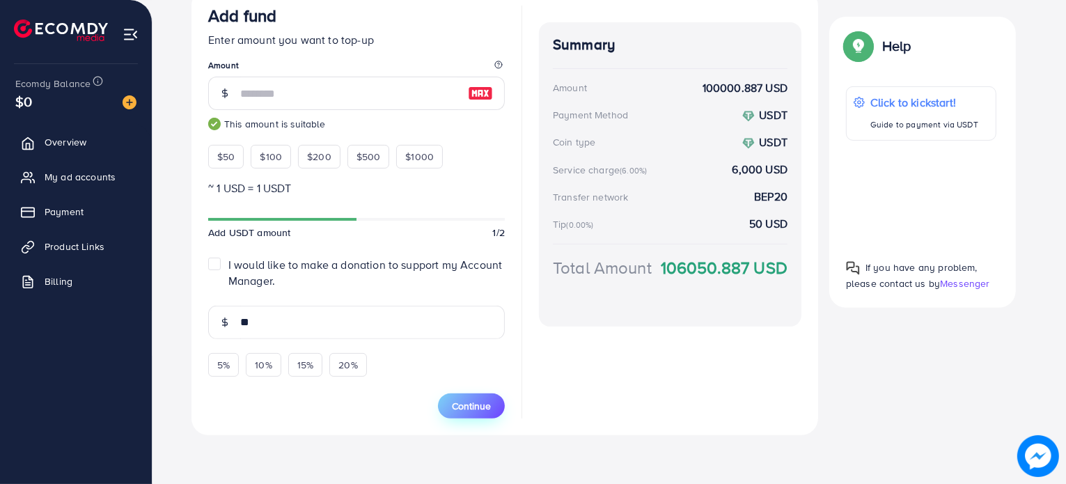
click at [472, 412] on button "Continue" at bounding box center [471, 406] width 67 height 25
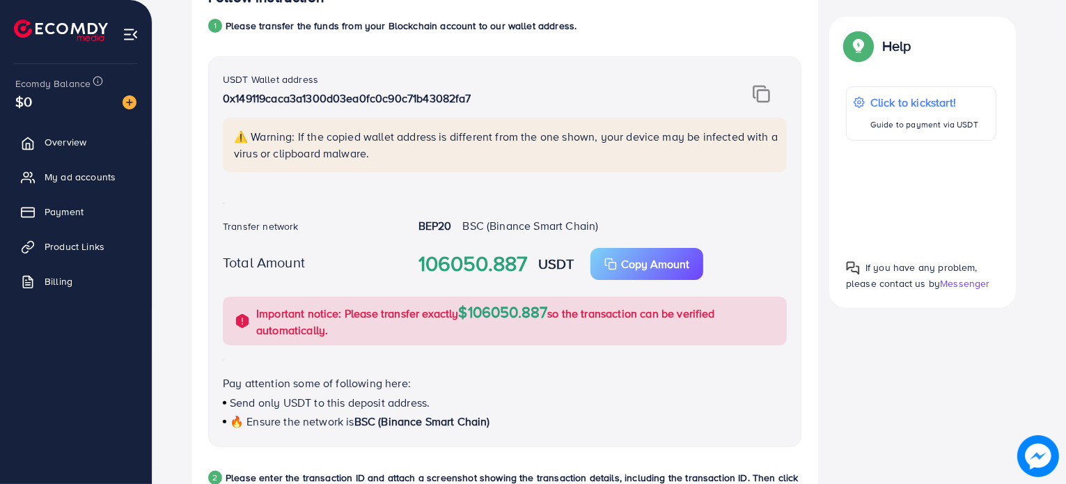
scroll to position [234, 0]
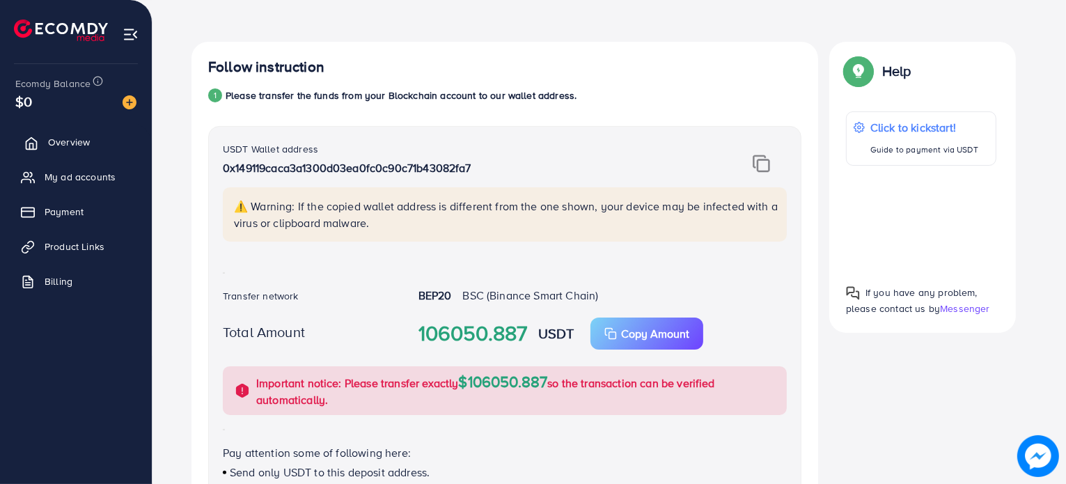
click at [46, 137] on link "Overview" at bounding box center [75, 142] width 131 height 28
